Goal: Task Accomplishment & Management: Complete application form

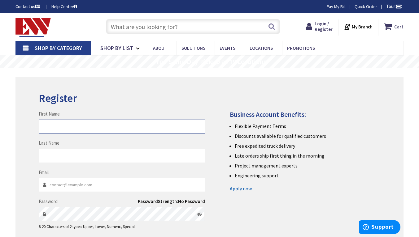
click at [57, 124] on input "First Name" at bounding box center [122, 127] width 166 height 14
type input "[PERSON_NAME]"
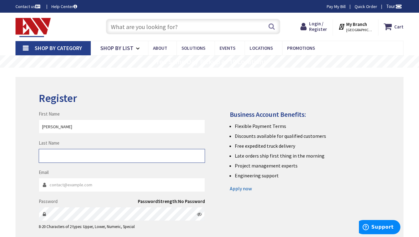
type input "Niles"
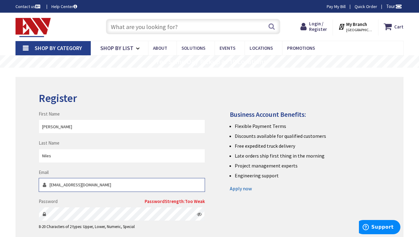
drag, startPoint x: 95, startPoint y: 185, endPoint x: 21, endPoint y: 171, distance: 74.6
click at [22, 171] on div "Register First Name [PERSON_NAME] Last Name Niles Email [EMAIL_ADDRESS][DOMAIN_…" at bounding box center [209, 206] width 388 height 258
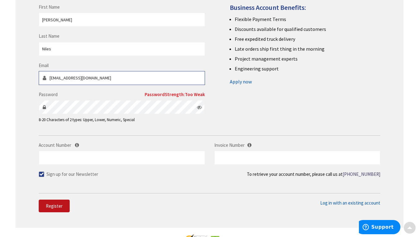
scroll to position [124, 0]
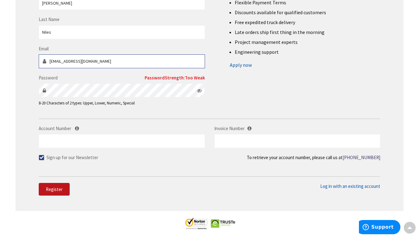
type input "[EMAIL_ADDRESS][DOMAIN_NAME]"
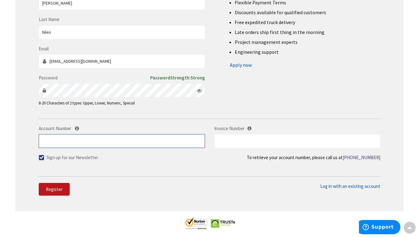
click at [80, 136] on input "Account Number" at bounding box center [122, 141] width 166 height 14
type input "519521"
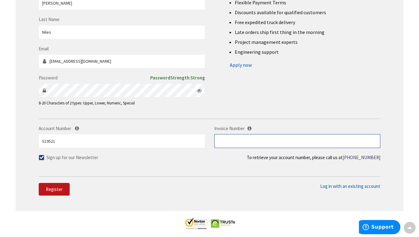
click at [257, 143] on input "text" at bounding box center [297, 141] width 166 height 14
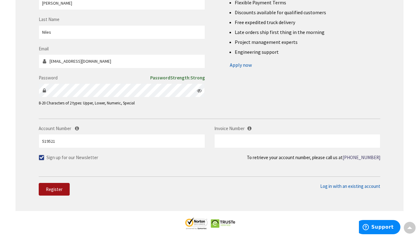
click at [50, 190] on span "Register" at bounding box center [54, 190] width 17 height 6
